Goal: Find specific page/section: Find specific page/section

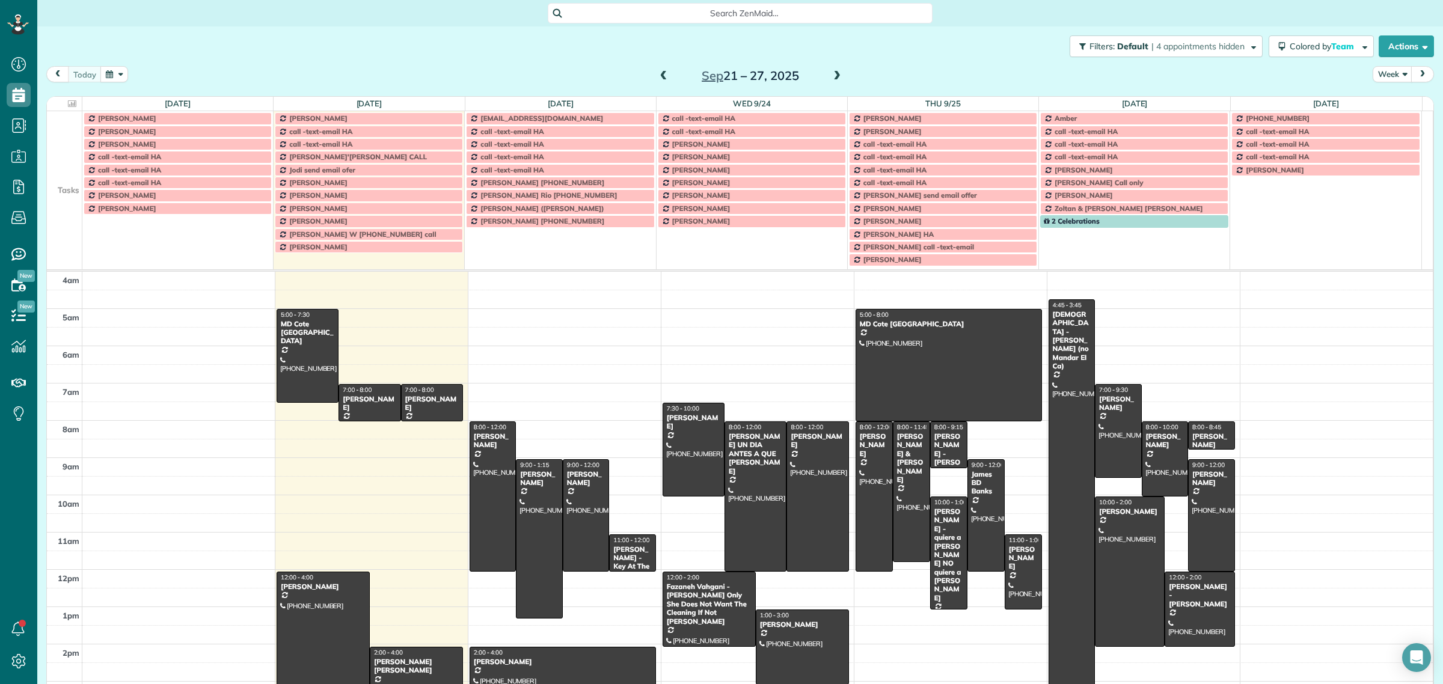
scroll to position [38, 0]
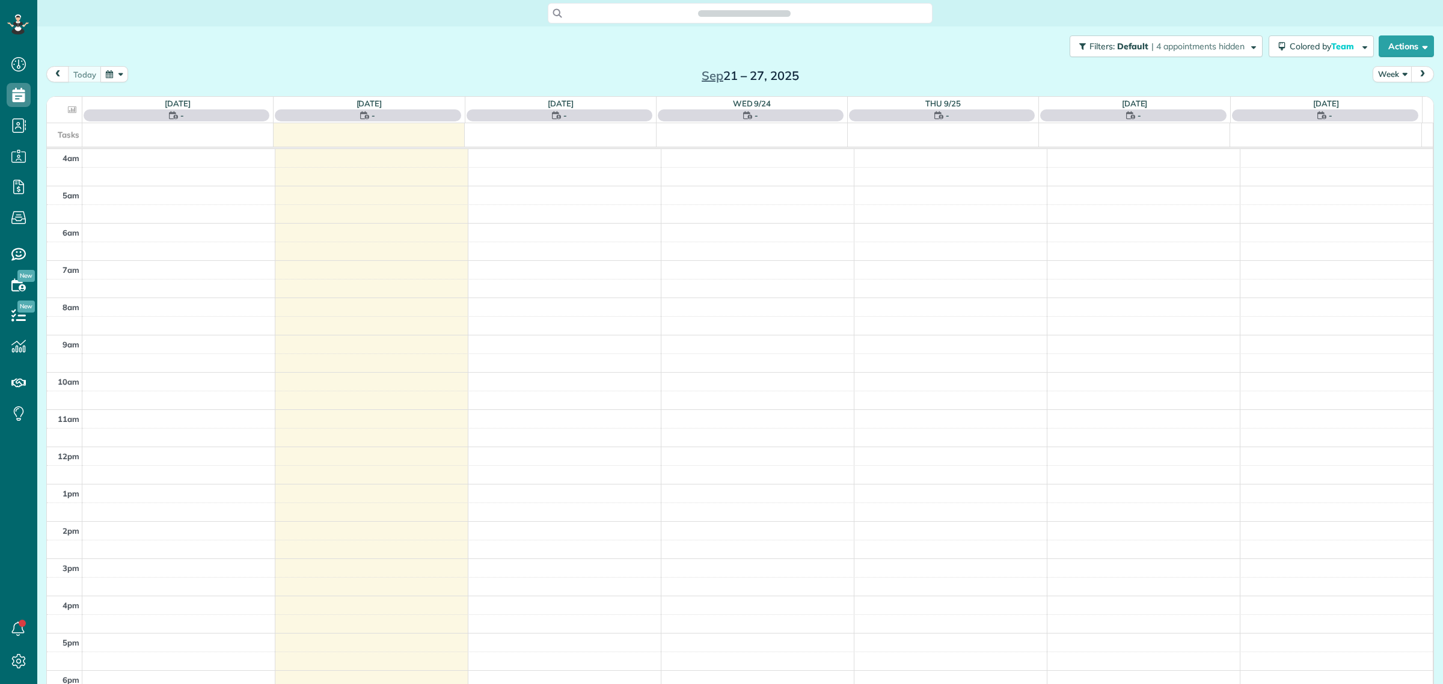
scroll to position [50, 0]
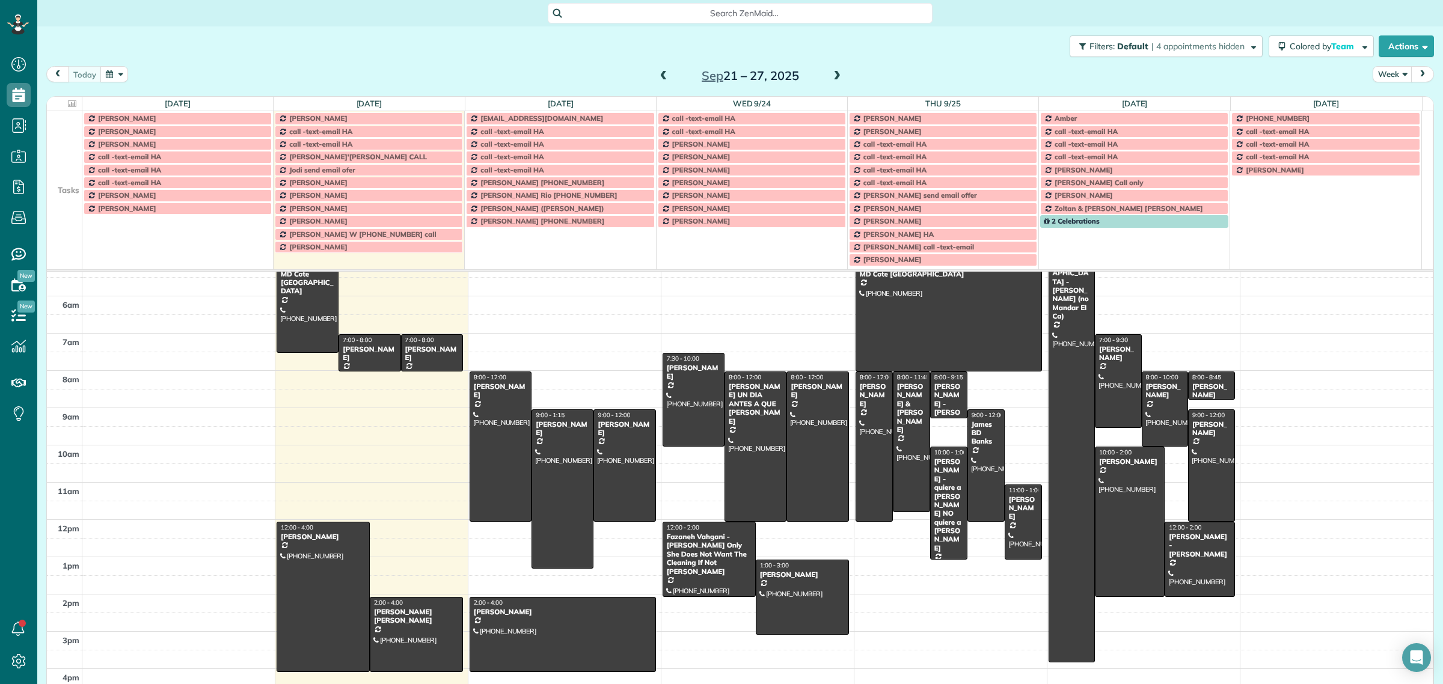
click at [62, 154] on td at bounding box center [64, 156] width 35 height 13
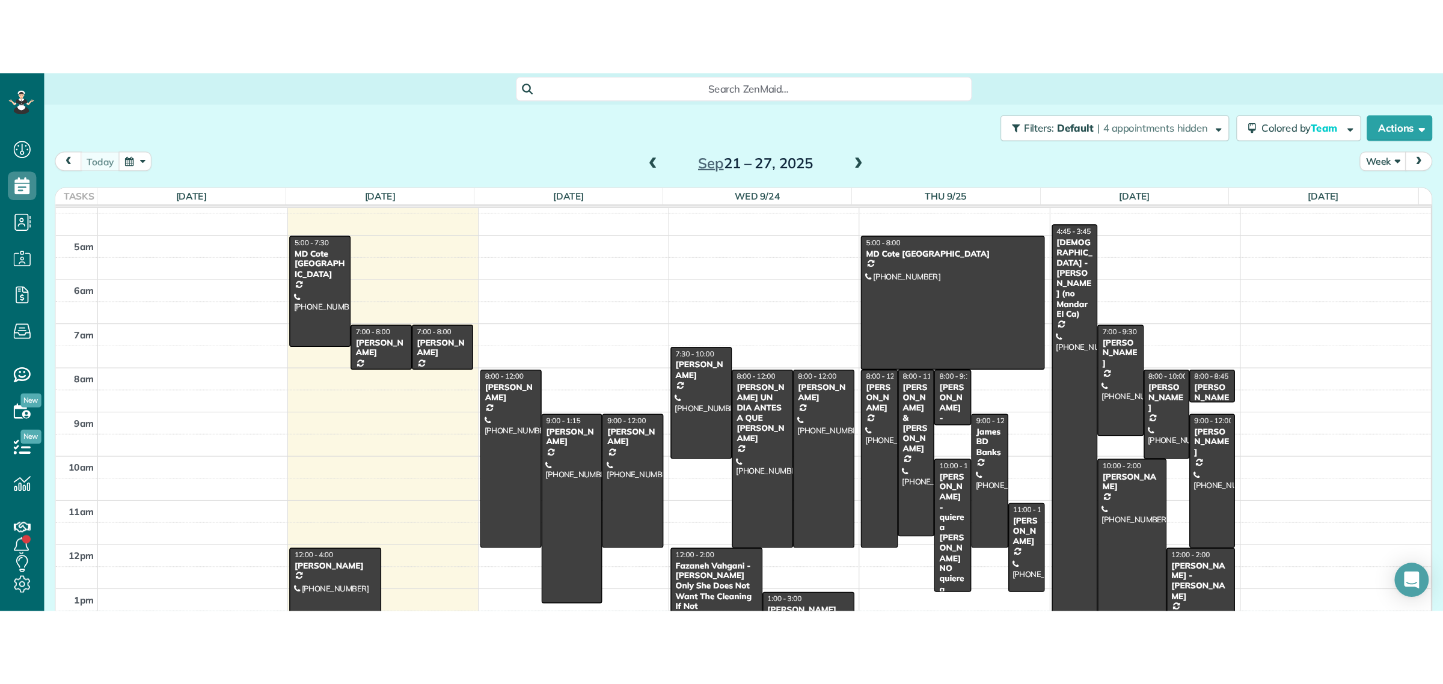
scroll to position [684, 37]
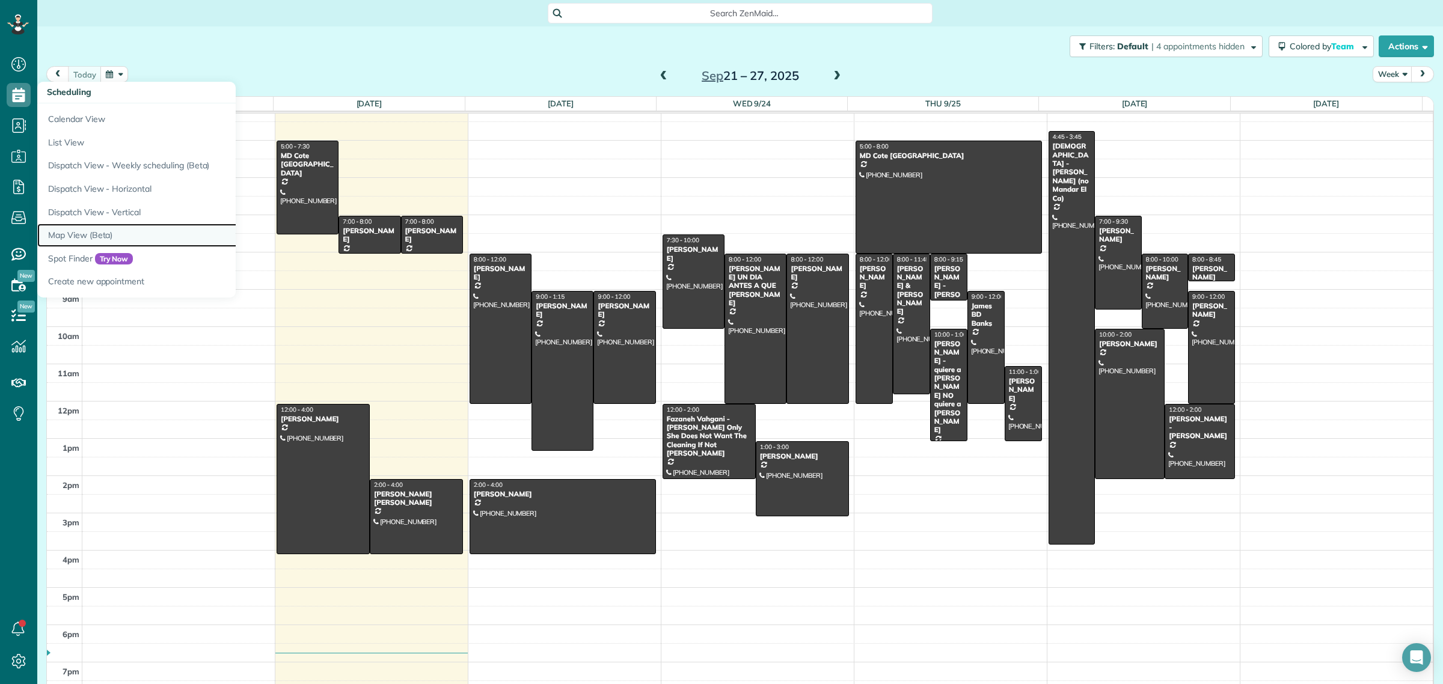
click at [76, 238] on link "Map View (Beta)" at bounding box center [187, 235] width 301 height 23
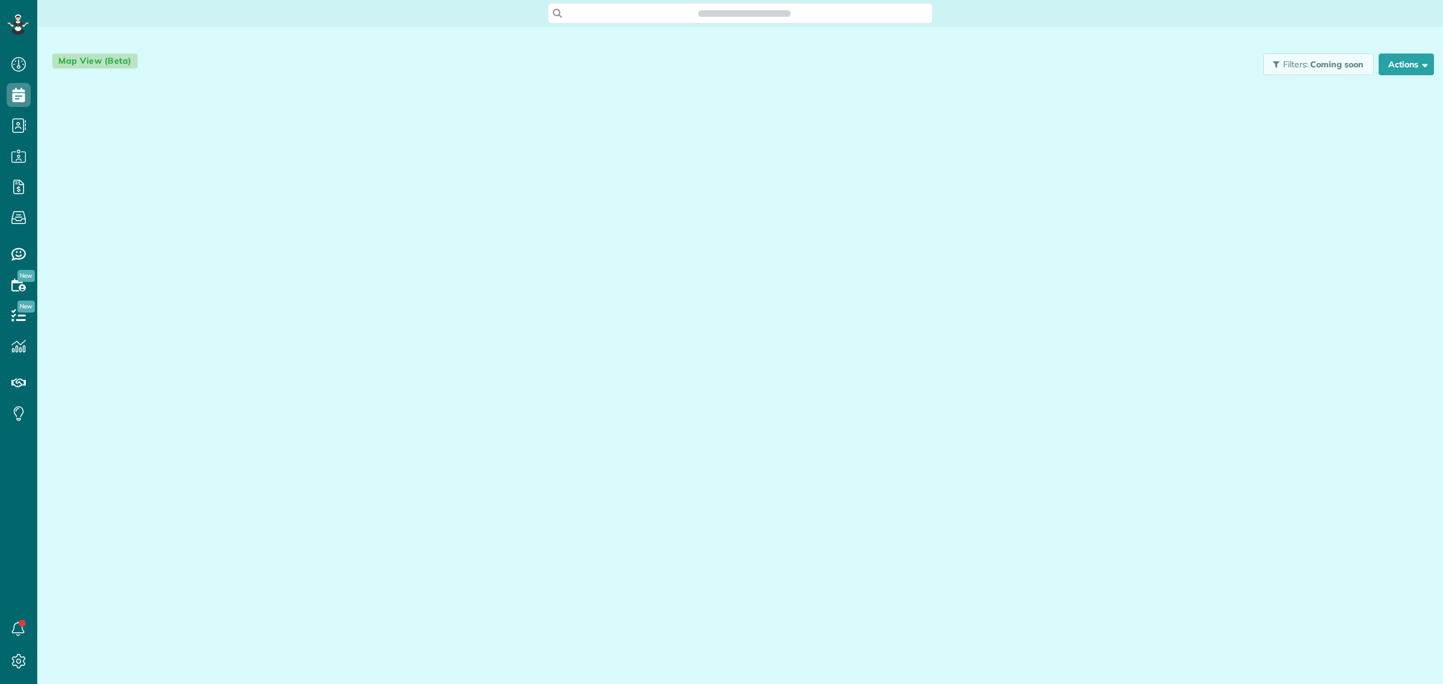
scroll to position [5, 5]
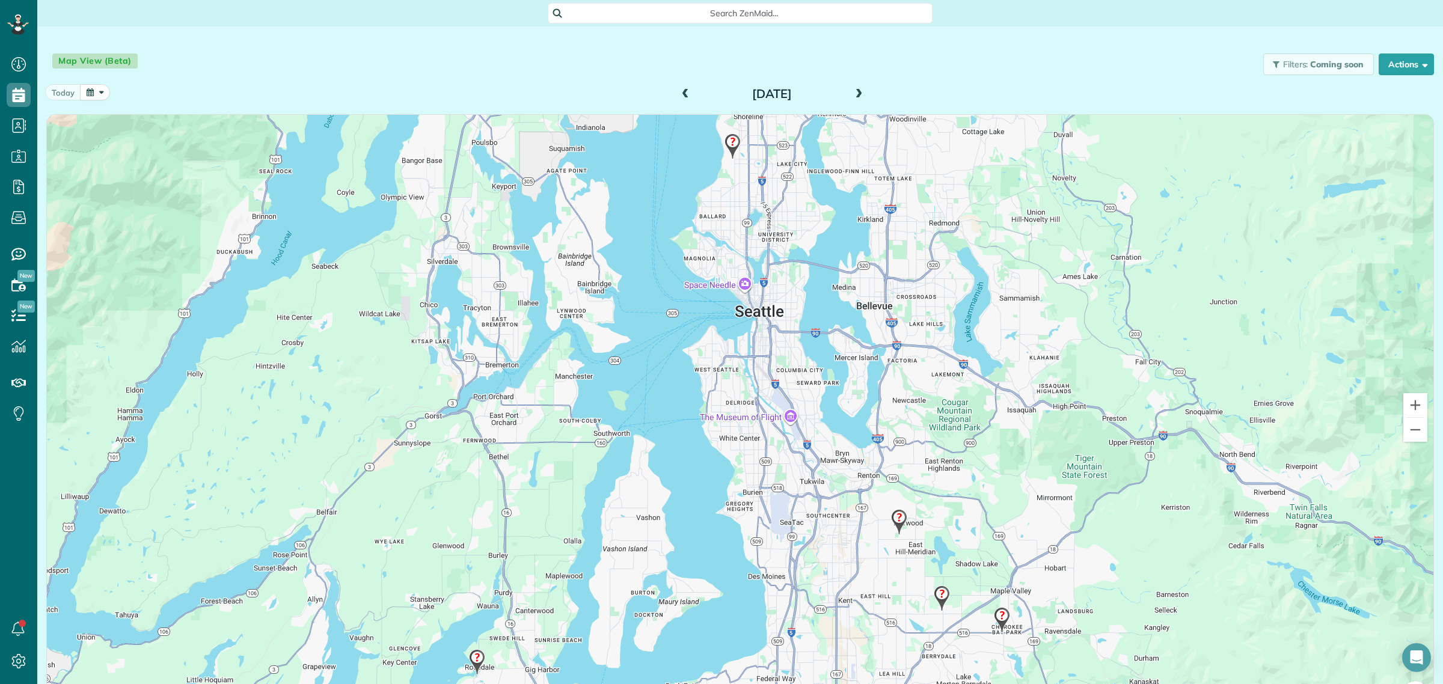
click at [852, 91] on span at bounding box center [858, 94] width 13 height 11
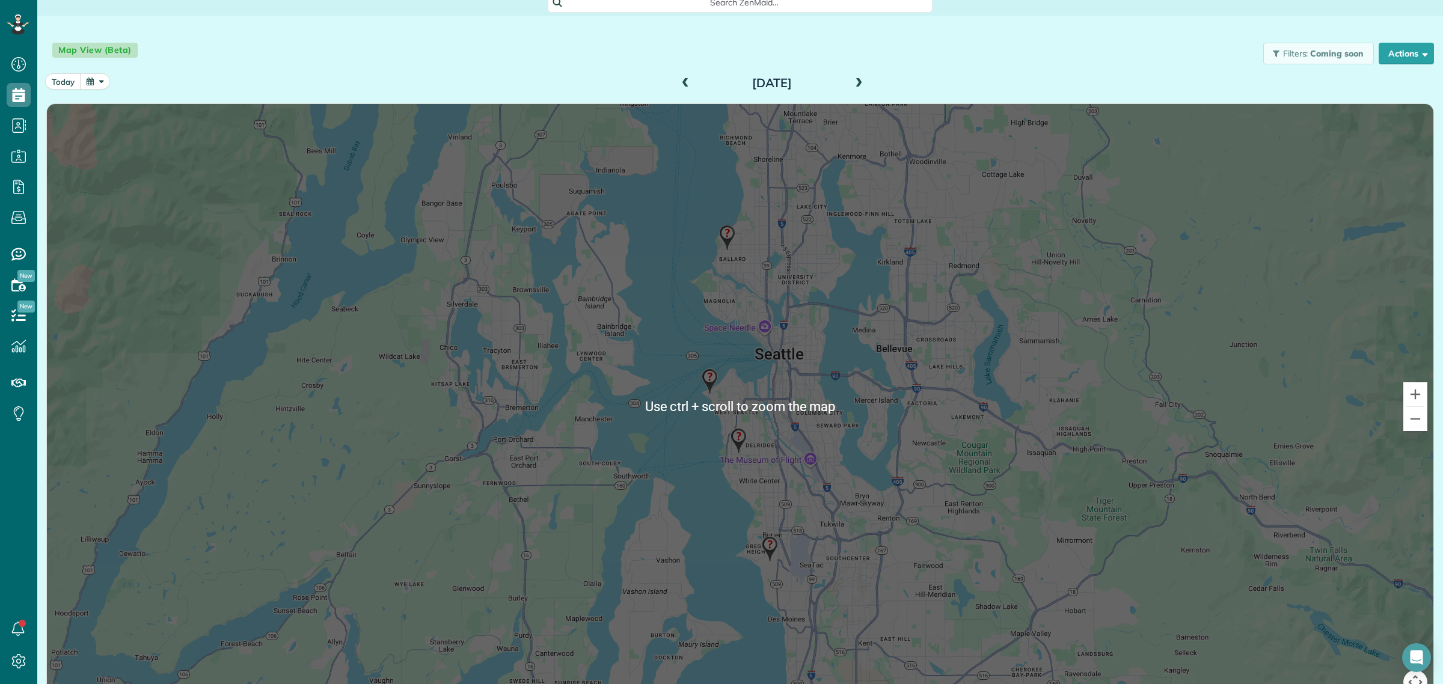
scroll to position [0, 0]
